Goal: Task Accomplishment & Management: Complete application form

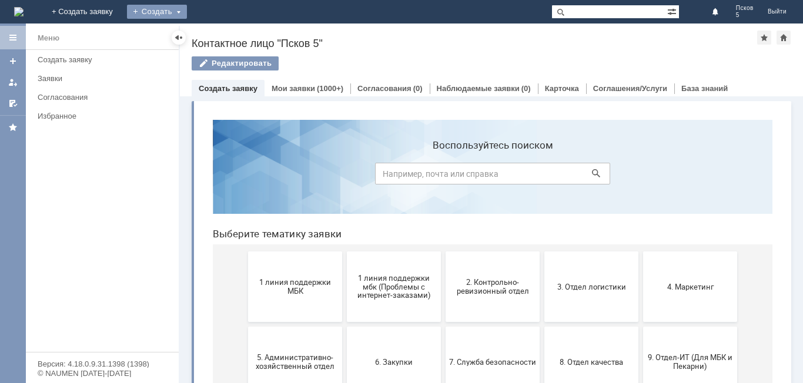
click at [187, 13] on div "Создать" at bounding box center [157, 12] width 60 height 14
click at [219, 31] on link "Заявка" at bounding box center [173, 35] width 89 height 14
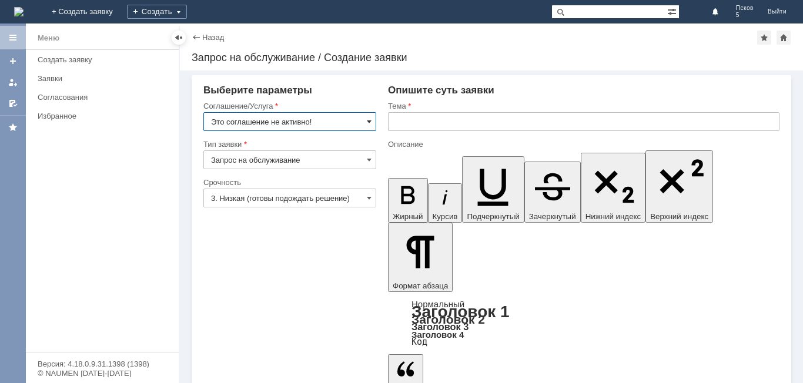
click at [367, 125] on span at bounding box center [369, 121] width 5 height 9
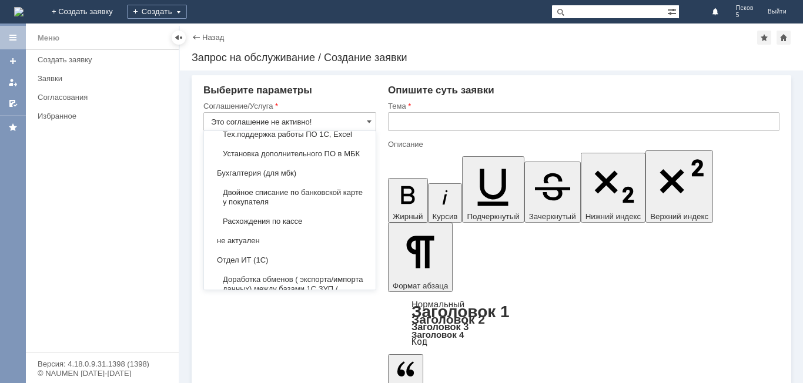
scroll to position [1518, 0]
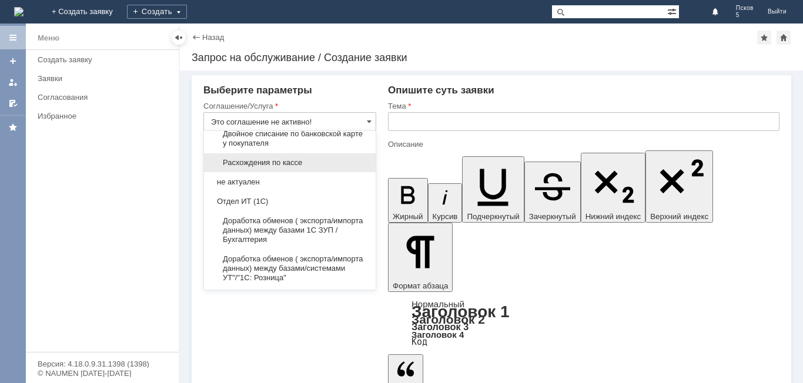
click at [321, 167] on span "Расхождения по кассе" at bounding box center [289, 162] width 157 height 9
type input "Расхождения по кассе"
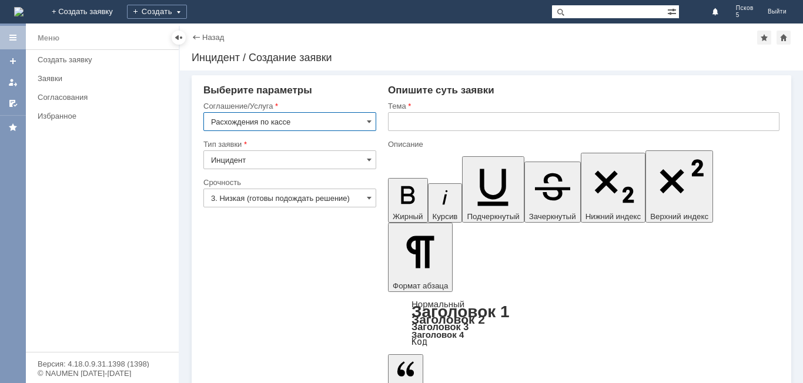
scroll to position [0, 0]
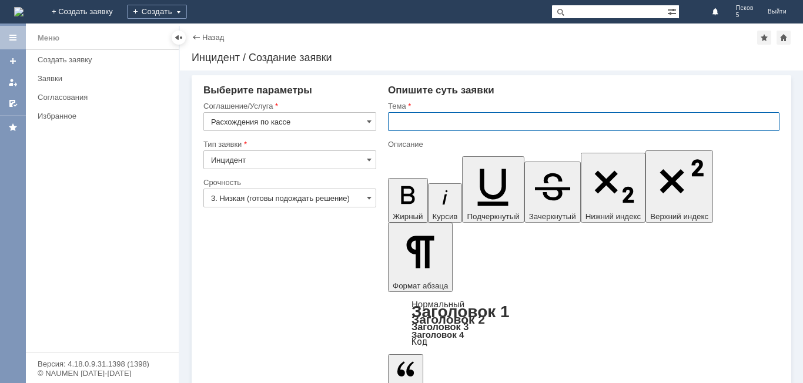
click at [405, 123] on input "text" at bounding box center [583, 121] width 391 height 19
type input "Расхождения по кассе"
